Goal: Task Accomplishment & Management: Manage account settings

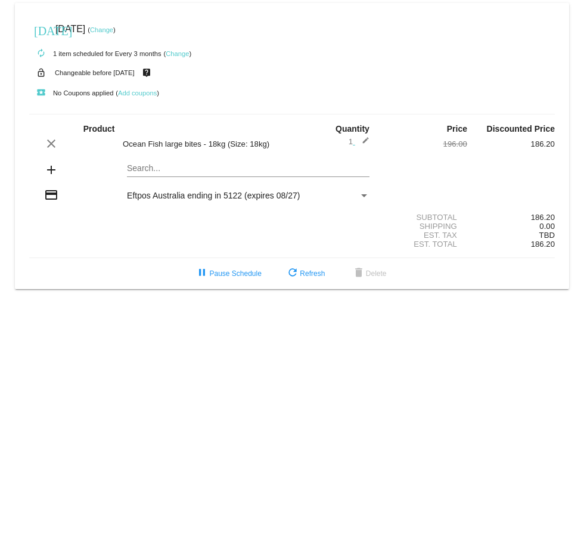
click at [182, 52] on link "Change" at bounding box center [177, 53] width 23 height 7
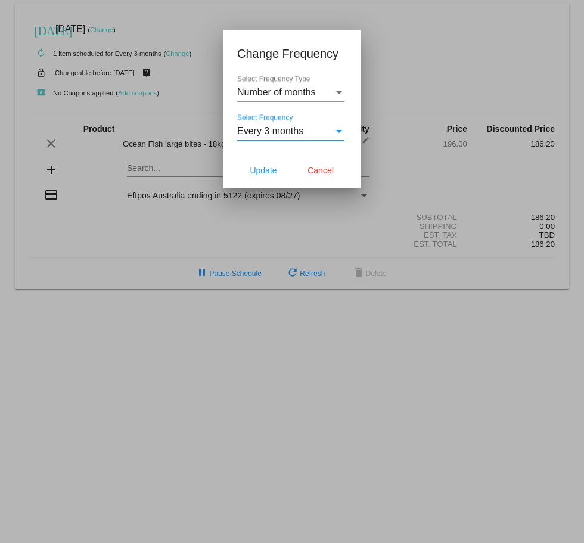
click at [337, 134] on div "Select Frequency" at bounding box center [339, 131] width 11 height 11
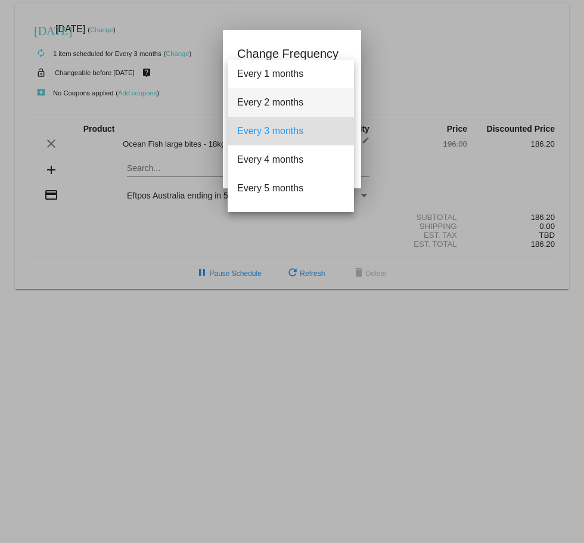
click at [286, 106] on span "Every 2 months" at bounding box center [290, 102] width 107 height 29
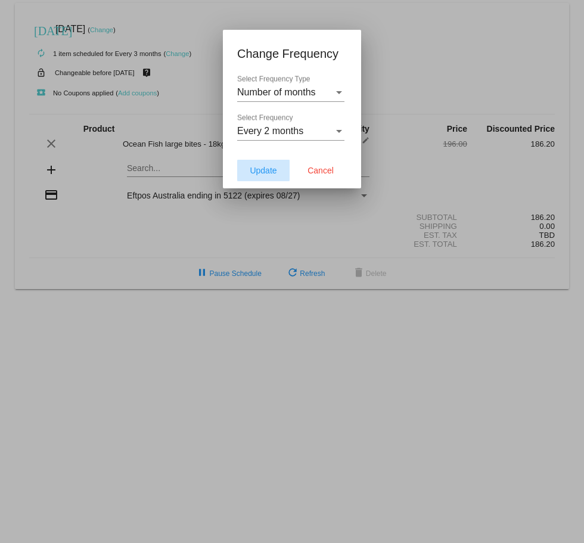
click at [261, 167] on span "Update" at bounding box center [263, 171] width 27 height 10
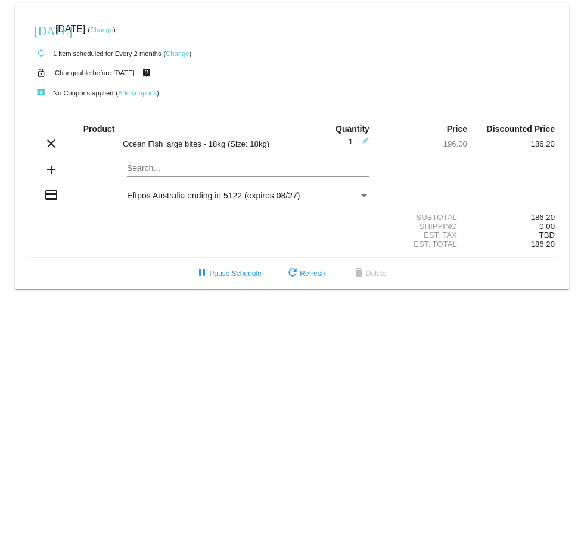
click at [113, 28] on link "Change" at bounding box center [101, 29] width 23 height 7
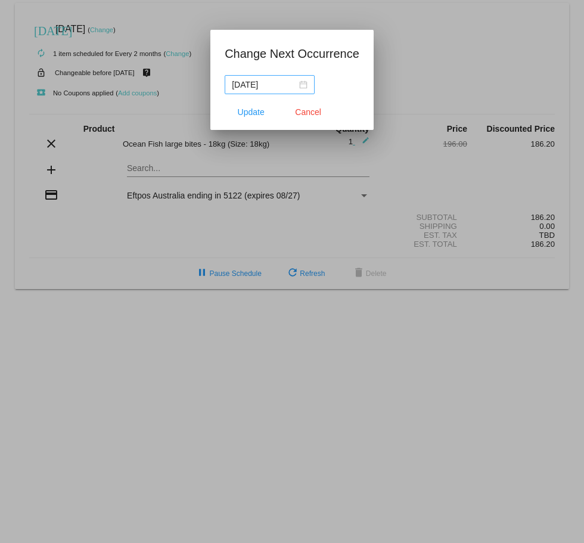
click at [303, 85] on div "2025-11-29" at bounding box center [270, 84] width 76 height 13
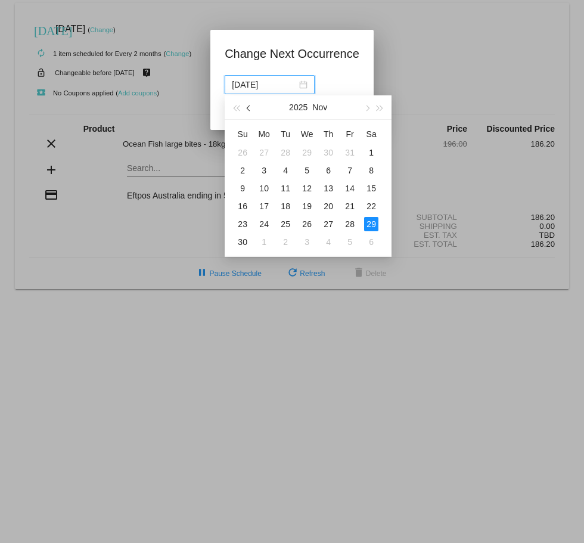
click at [249, 110] on span "button" at bounding box center [250, 109] width 6 height 6
click at [308, 187] on div "15" at bounding box center [307, 188] width 14 height 14
type input "2025-10-15"
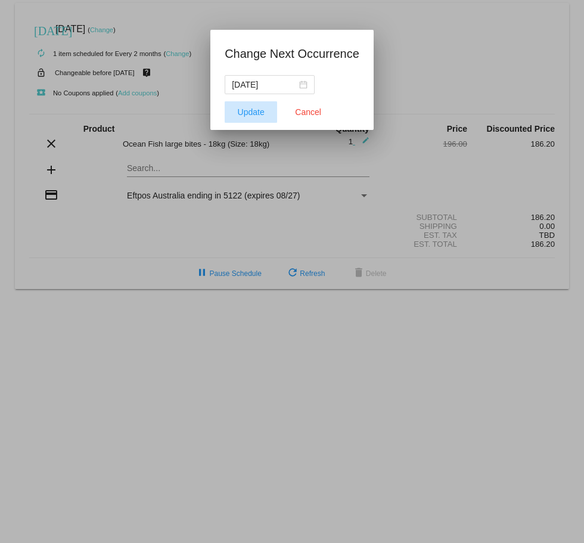
click at [250, 113] on span "Update" at bounding box center [251, 112] width 27 height 10
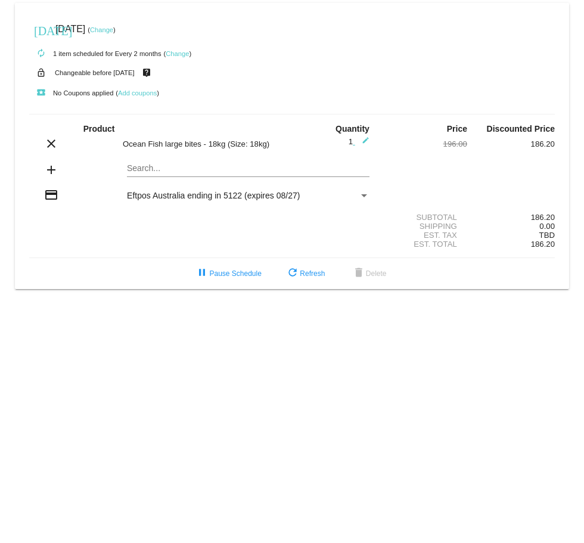
click at [136, 168] on mat-card "today Oct 15 2025 ( Change ) autorenew 1 item scheduled for Every 2 months ( Ch…" at bounding box center [292, 146] width 554 height 286
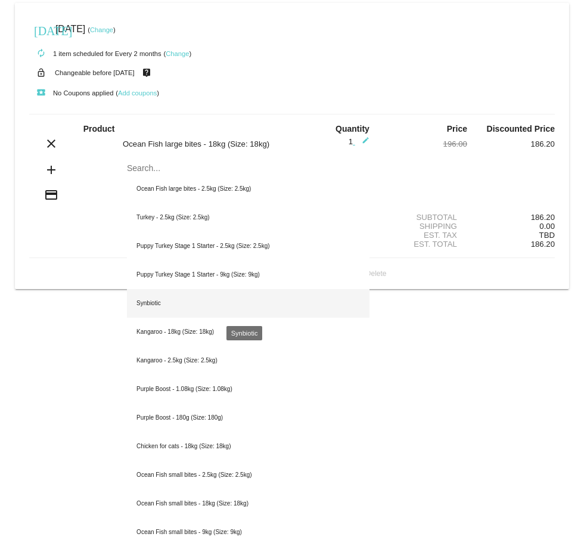
click at [152, 301] on div "Synbiotic" at bounding box center [248, 303] width 243 height 29
